Goal: Task Accomplishment & Management: Manage account settings

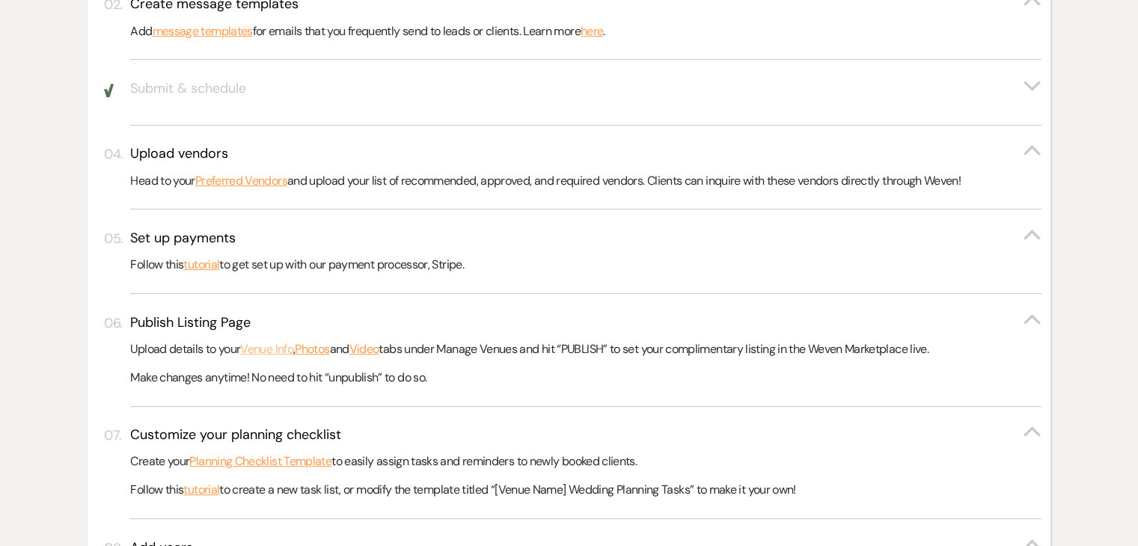
scroll to position [449, 0]
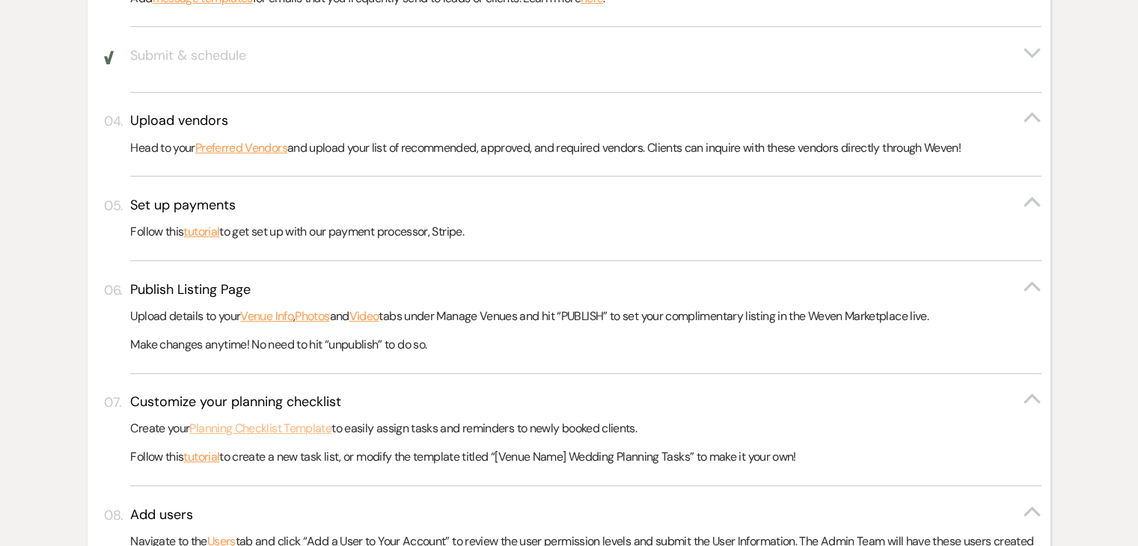
click at [309, 432] on link "Planning Checklist Template" at bounding box center [260, 428] width 142 height 19
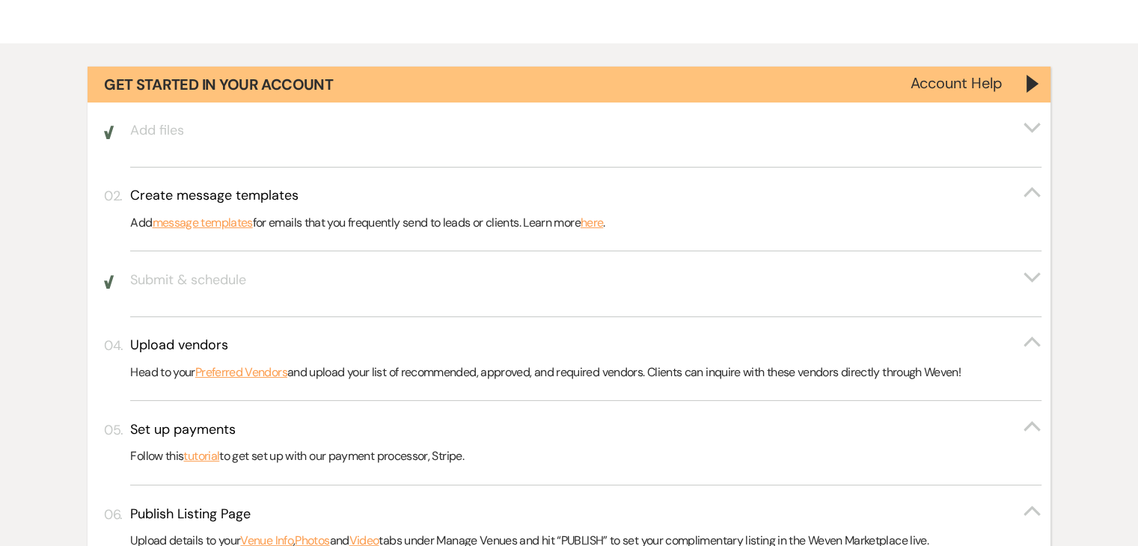
scroll to position [224, 0]
click at [238, 221] on link "message templates" at bounding box center [203, 222] width 100 height 19
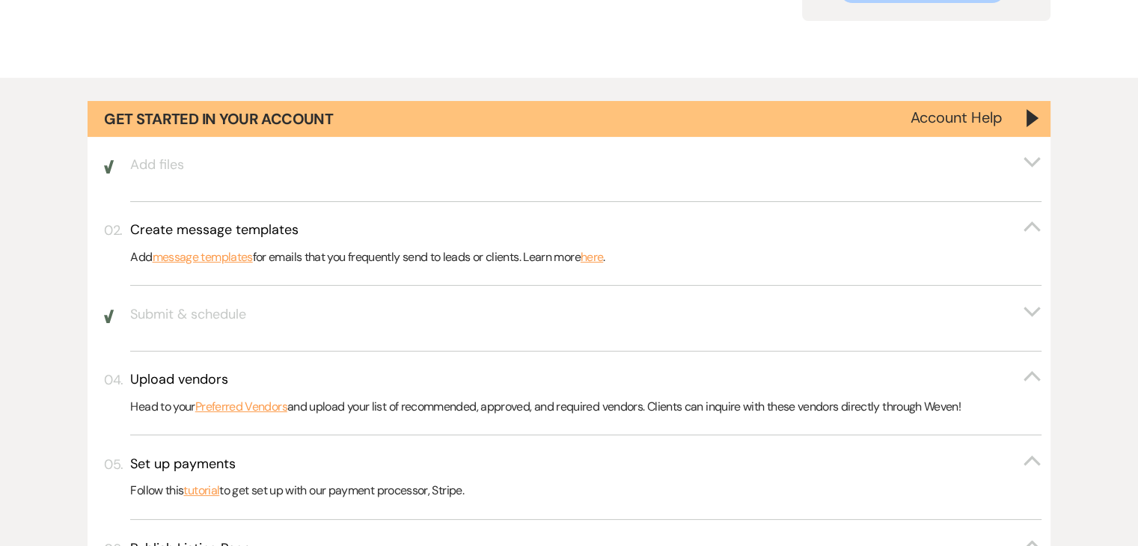
scroll to position [0, 0]
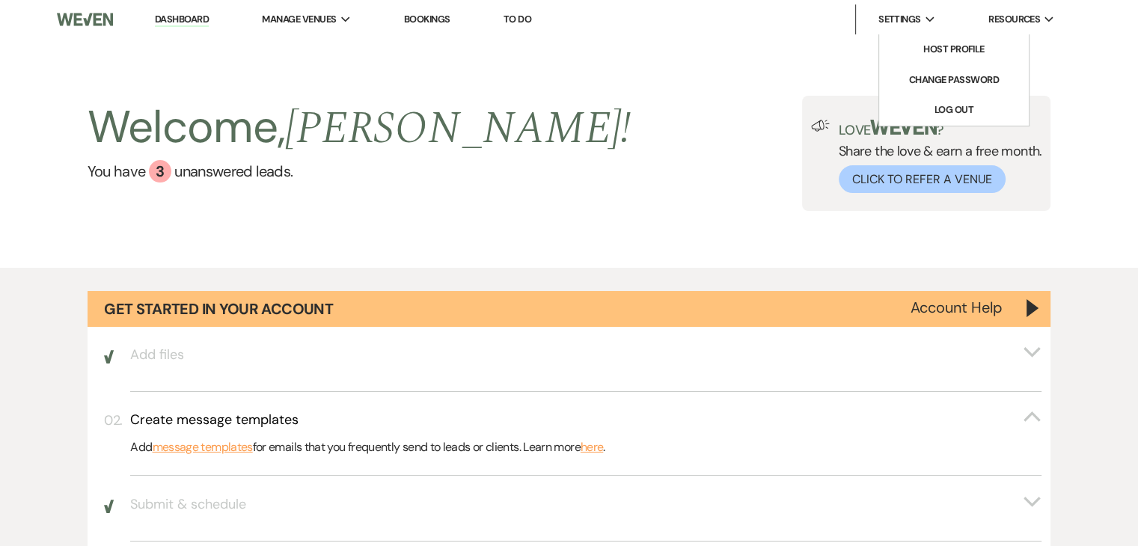
click at [902, 10] on li "Settings Expand Host Profile Change Password Log Out" at bounding box center [899, 19] width 88 height 30
click at [927, 43] on li "Host Profile" at bounding box center [953, 49] width 135 height 15
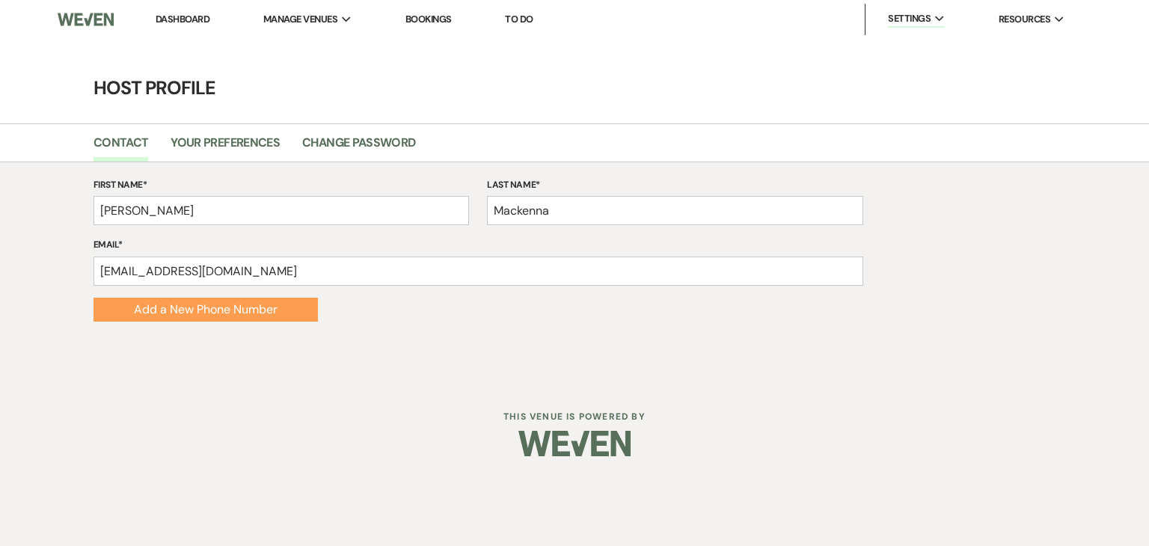
click at [190, 13] on link "Dashboard" at bounding box center [183, 19] width 54 height 13
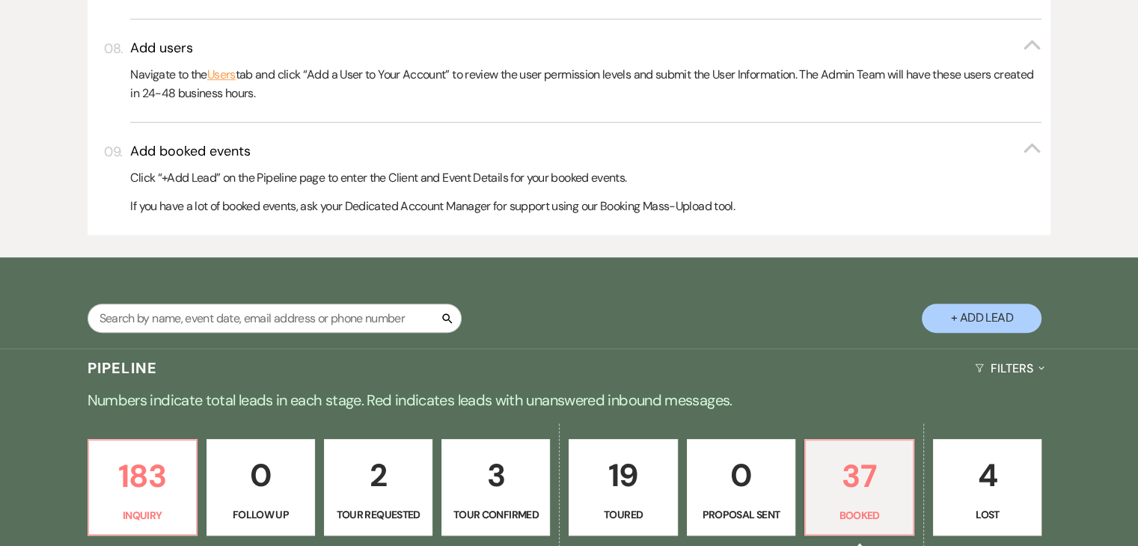
scroll to position [1197, 0]
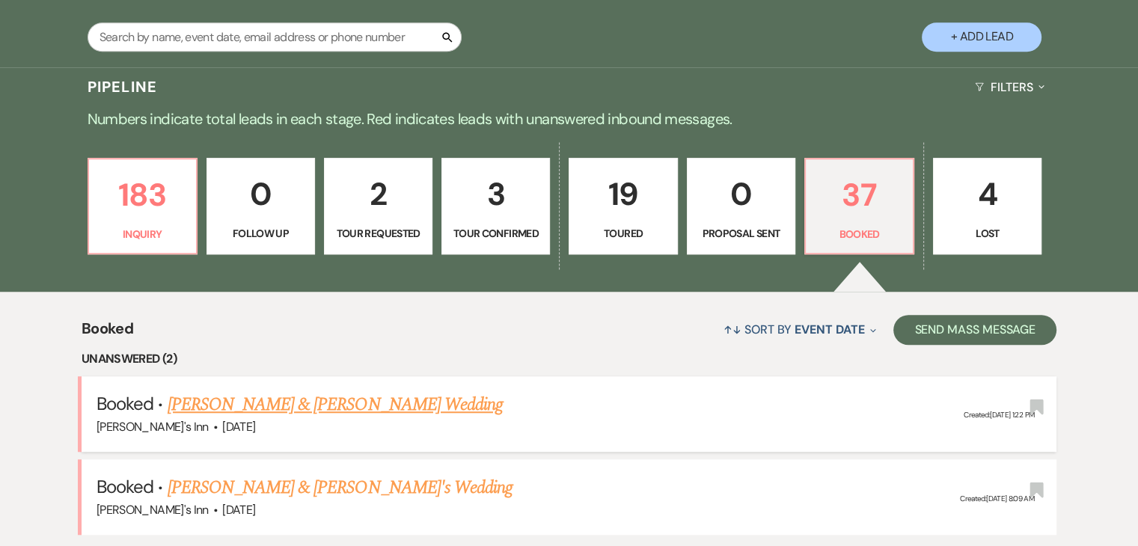
click at [283, 399] on link "Cody Stone & Molly Aldrich's Wedding" at bounding box center [335, 404] width 335 height 27
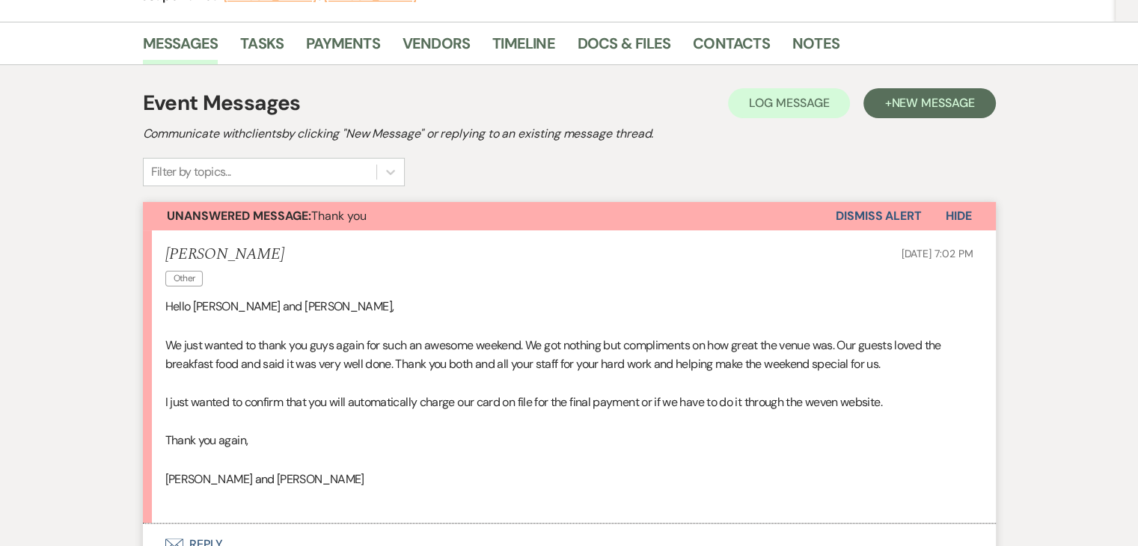
scroll to position [711, 0]
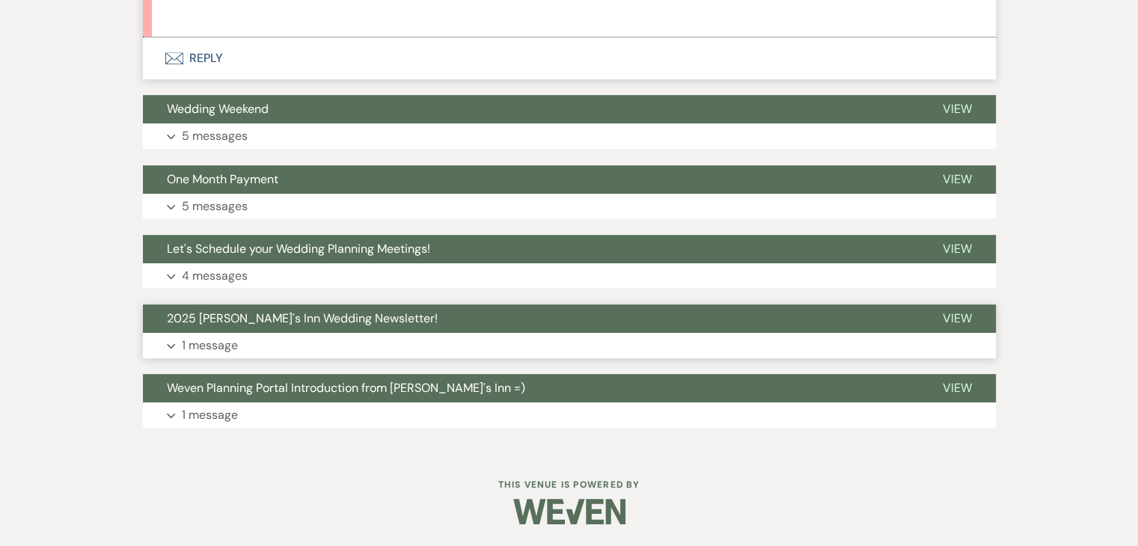
click at [209, 337] on p "1 message" at bounding box center [210, 345] width 56 height 19
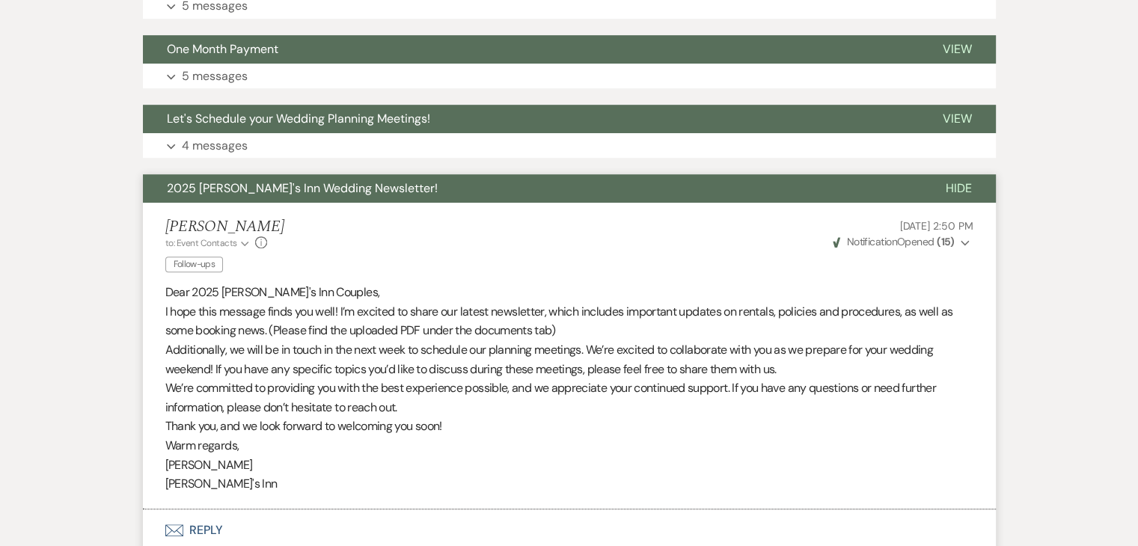
scroll to position [660, 0]
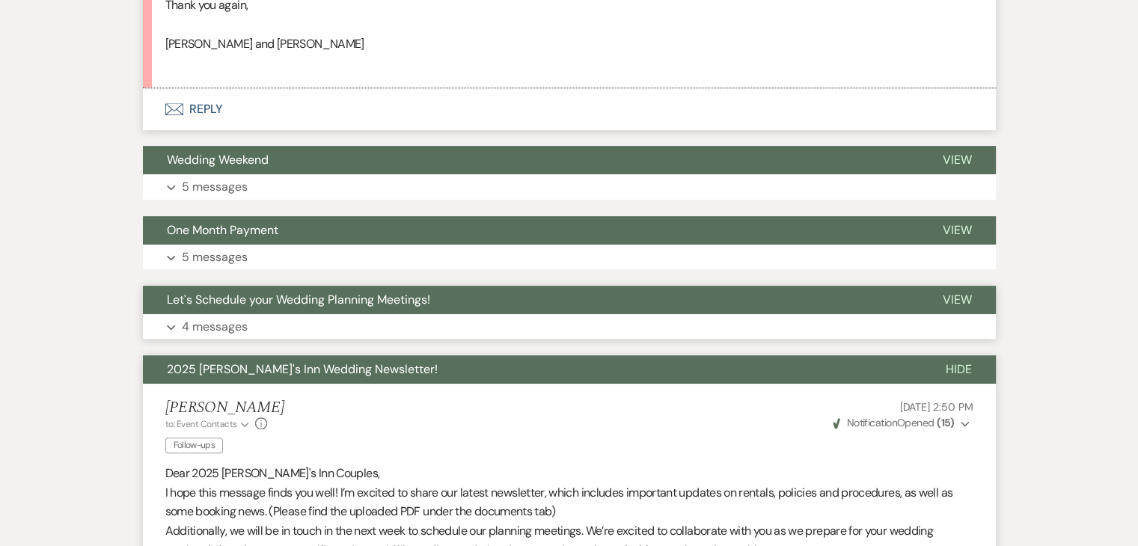
click at [218, 320] on p "4 messages" at bounding box center [215, 326] width 66 height 19
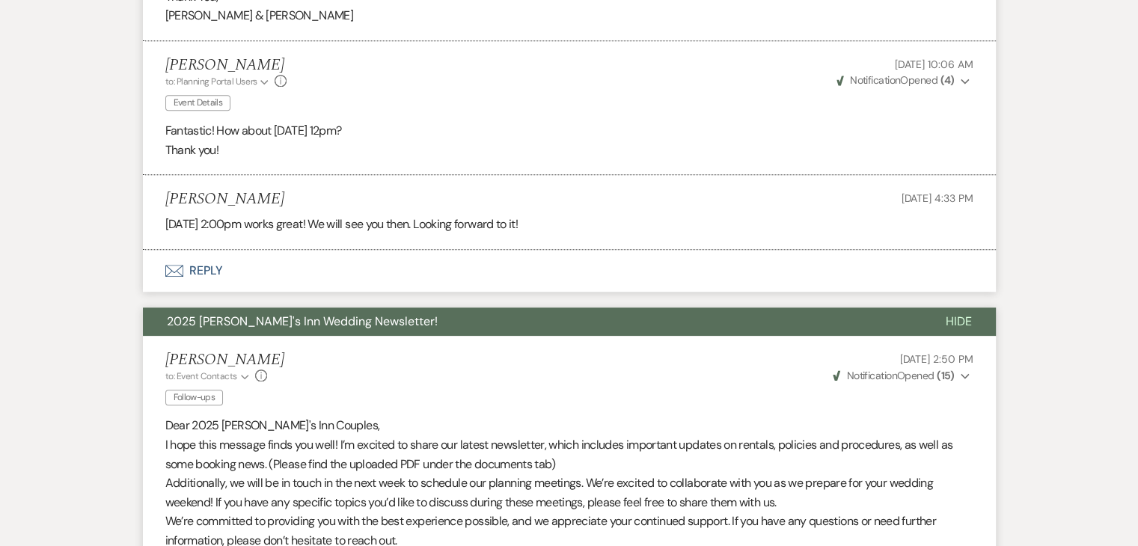
scroll to position [1483, 0]
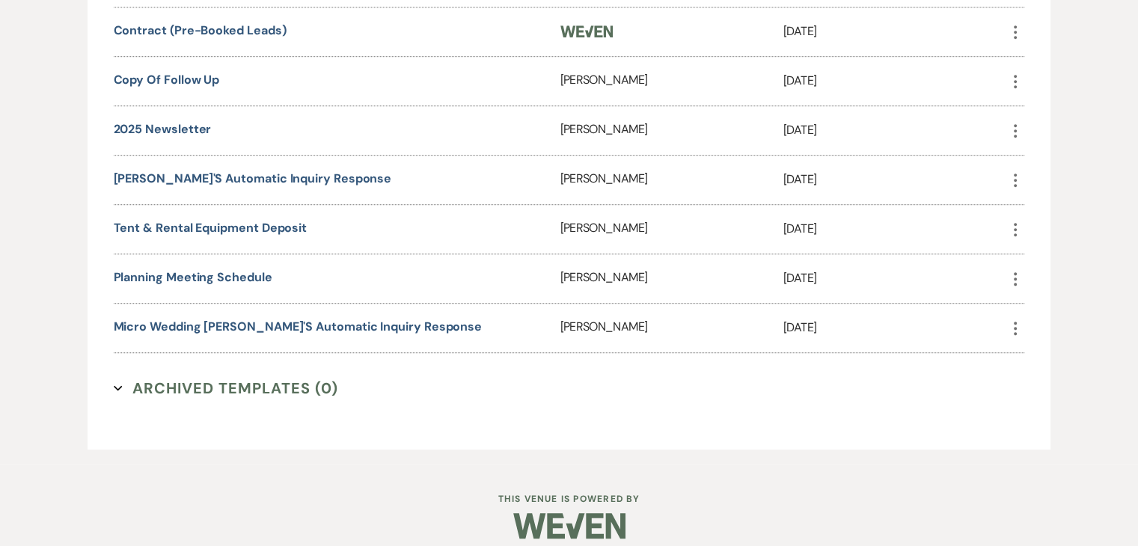
scroll to position [957, 0]
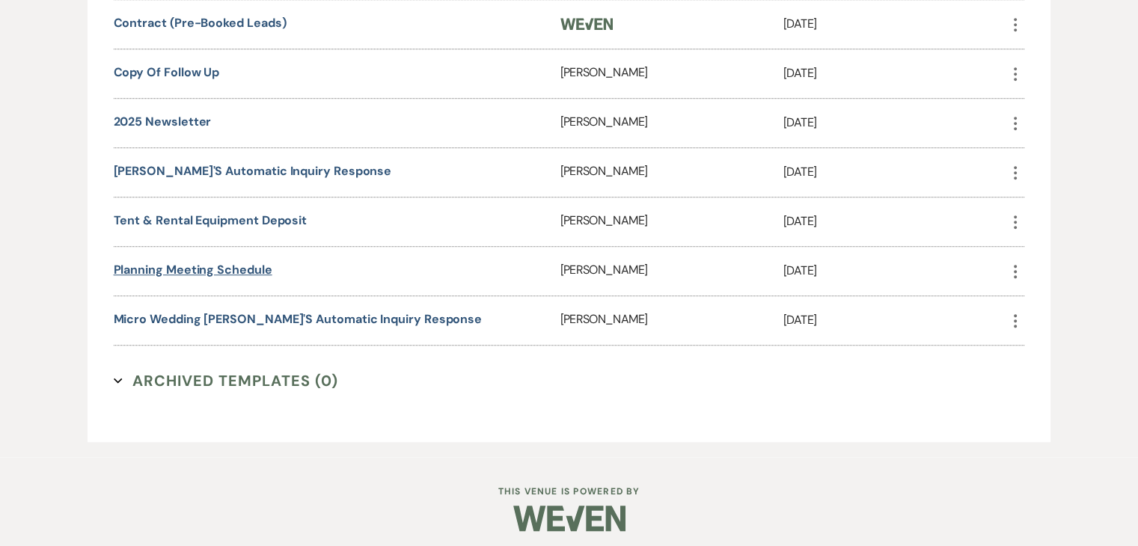
click at [245, 266] on link "Planning Meeting Schedule" at bounding box center [193, 270] width 159 height 16
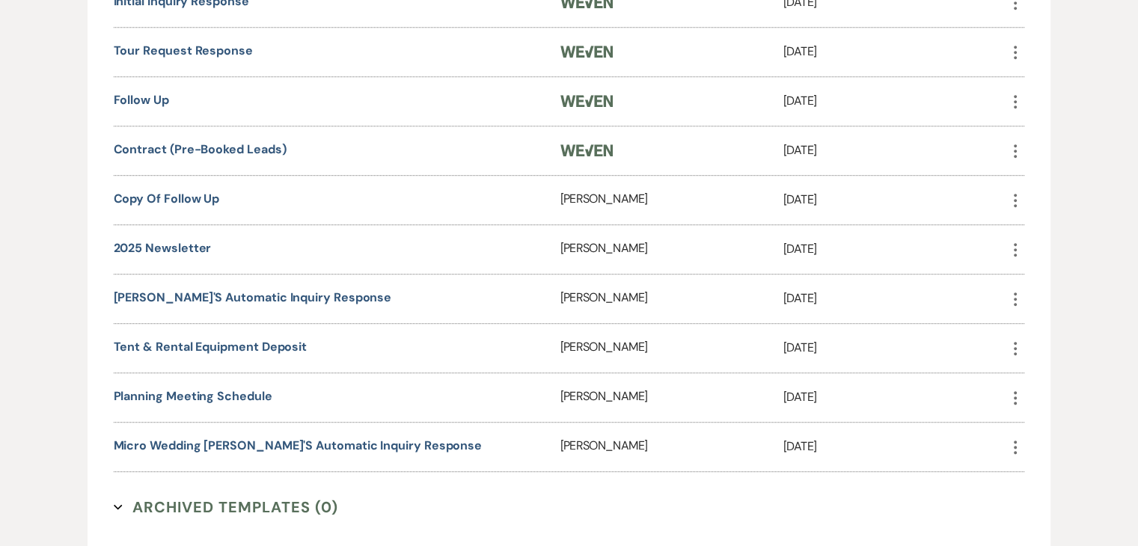
scroll to position [807, 0]
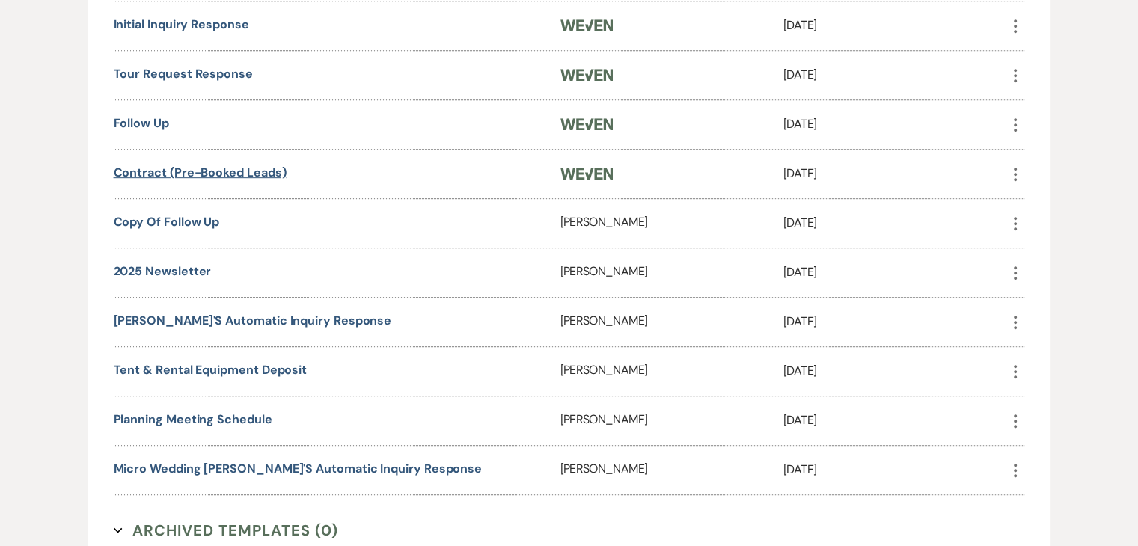
click at [239, 171] on link "Contract (Pre-Booked Leads)" at bounding box center [200, 173] width 173 height 16
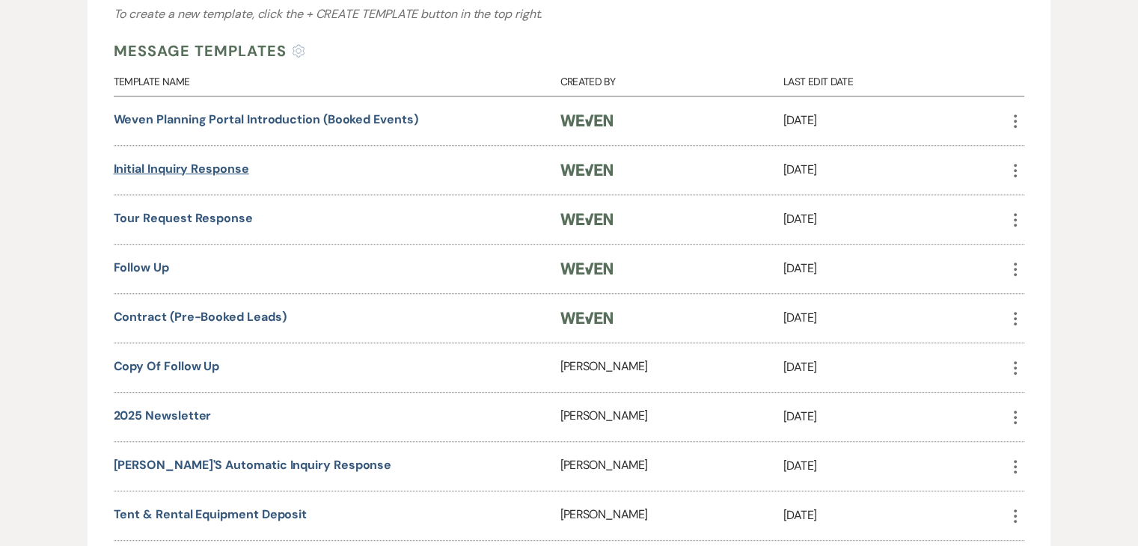
scroll to position [657, 0]
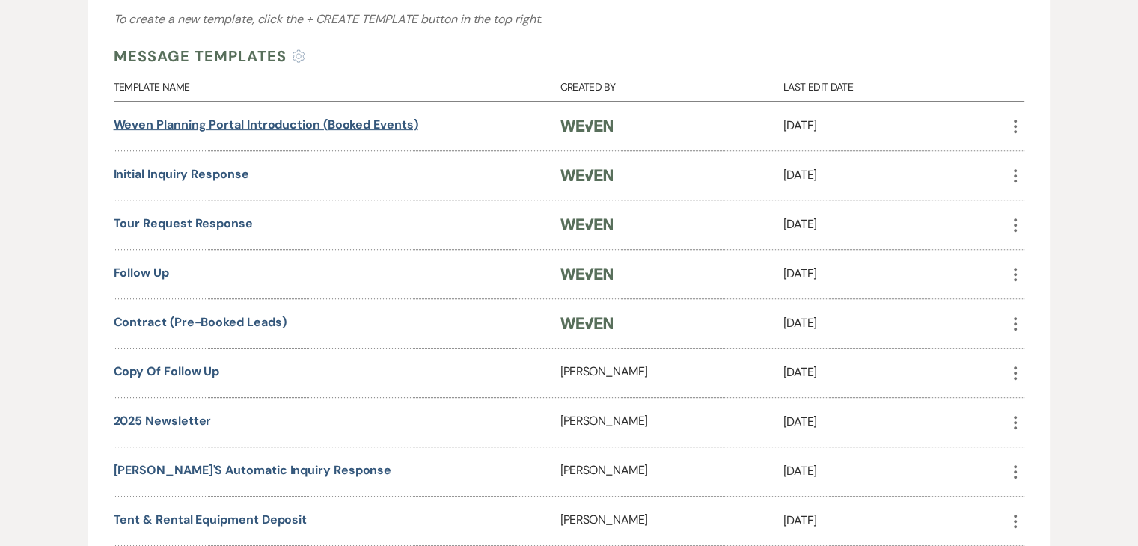
click at [195, 124] on link "Weven Planning Portal Introduction (Booked Events)" at bounding box center [266, 125] width 304 height 16
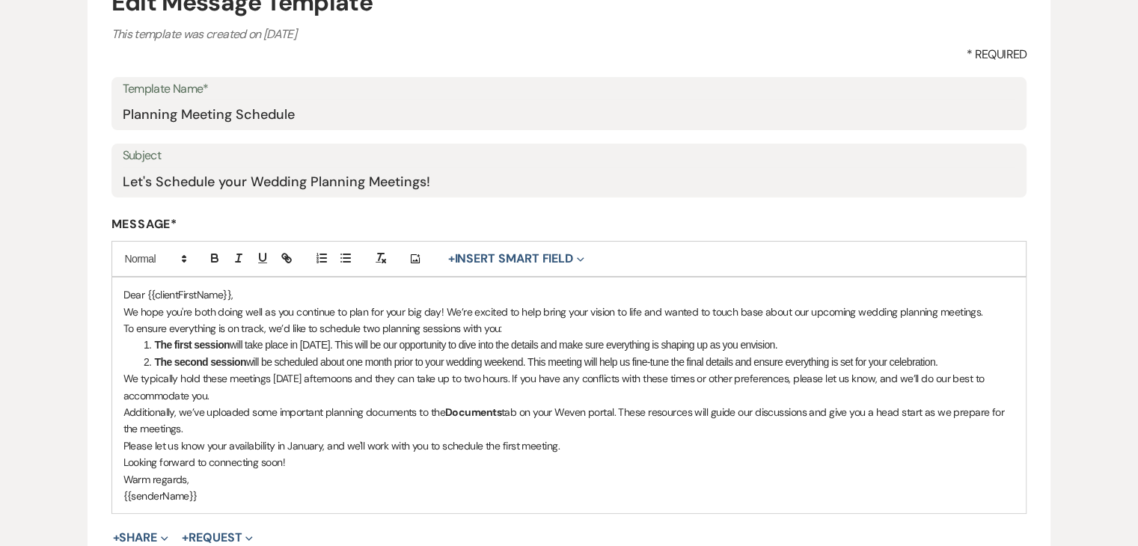
scroll to position [224, 0]
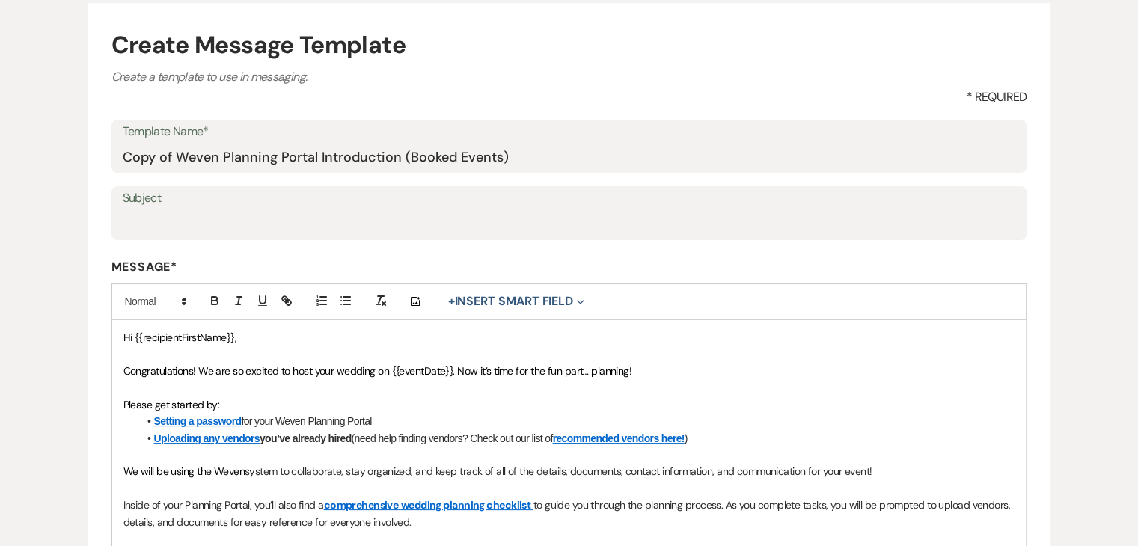
scroll to position [150, 0]
